Goal: Check status

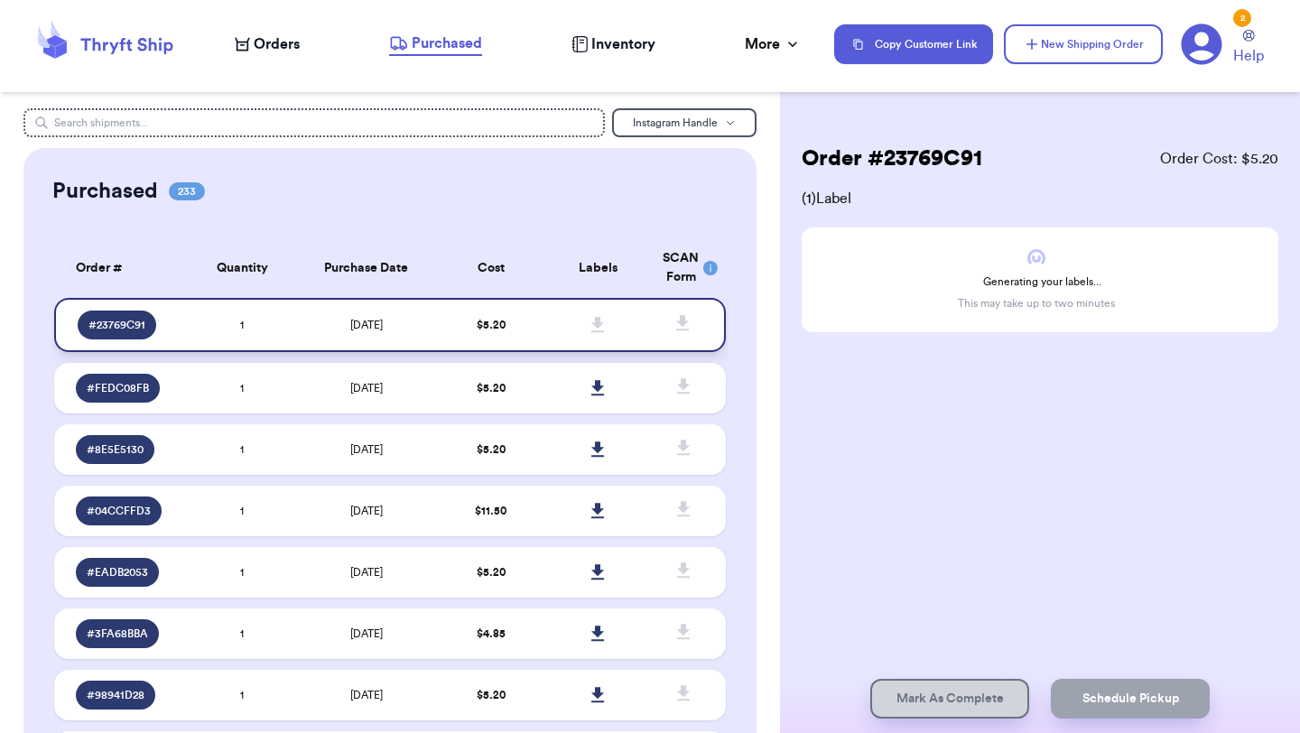
click at [435, 321] on td "[DATE]" at bounding box center [366, 325] width 141 height 54
click at [442, 382] on td "$ 5.20" at bounding box center [490, 388] width 107 height 51
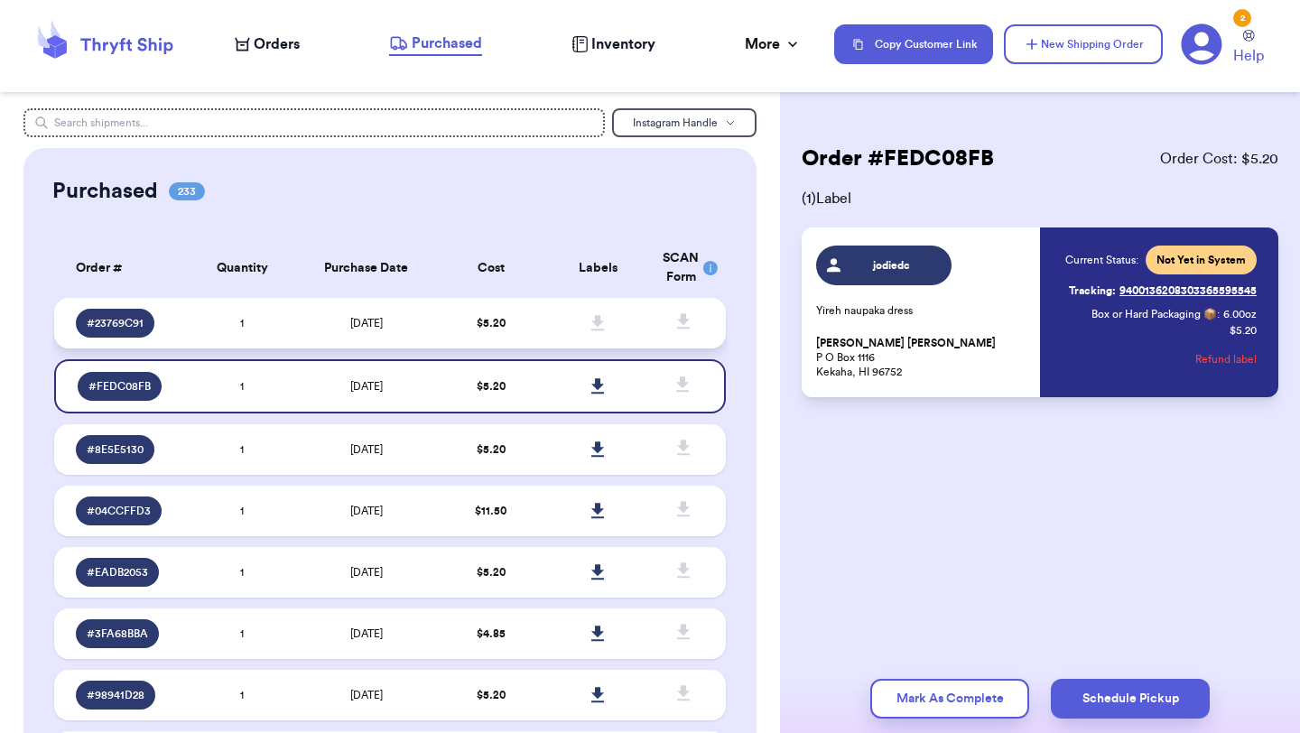
click at [432, 336] on td "[DATE]" at bounding box center [366, 323] width 141 height 51
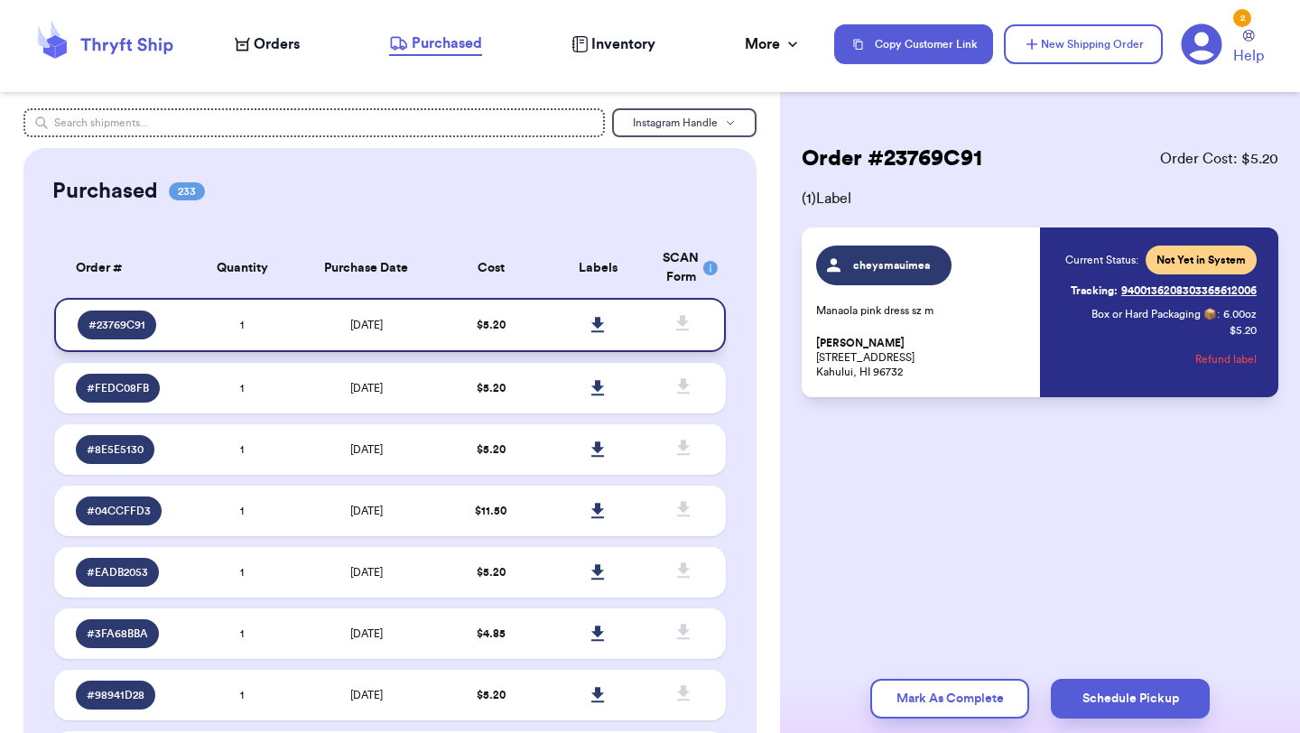
click at [595, 330] on icon at bounding box center [598, 325] width 14 height 16
